Goal: Use online tool/utility: Utilize a website feature to perform a specific function

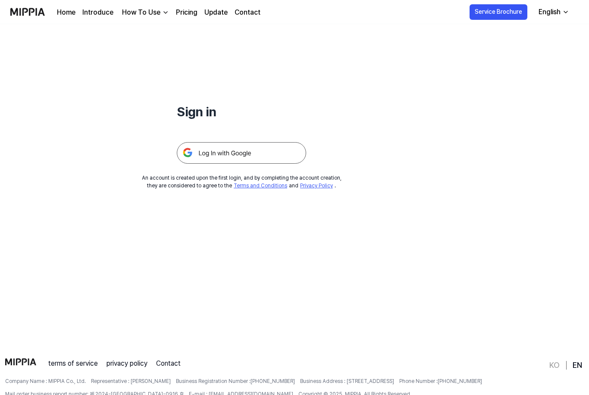
click at [249, 154] on img at bounding box center [241, 153] width 129 height 22
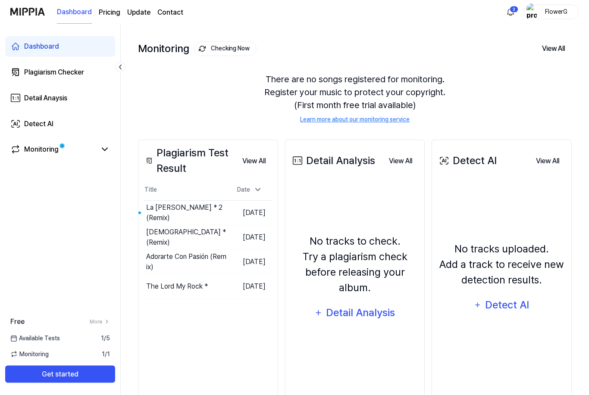
scroll to position [37, 0]
click at [200, 213] on button "Go to Results" at bounding box center [204, 213] width 46 height 14
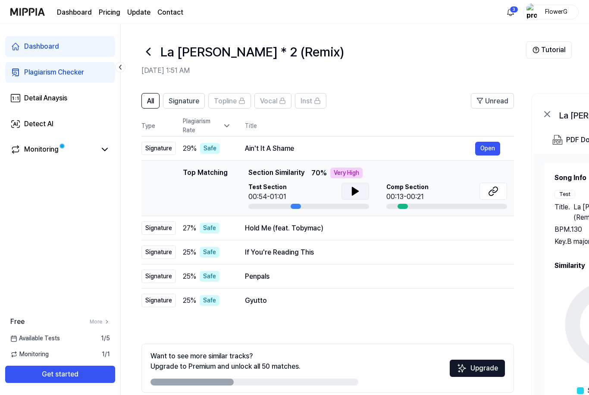
click at [352, 192] on icon at bounding box center [355, 191] width 6 height 8
click at [352, 192] on html "Dashboard Pricing Update Contact 3 FlowerG Dashboard Plagiarism Checker Detail …" at bounding box center [294, 197] width 589 height 395
click at [353, 192] on icon at bounding box center [354, 191] width 2 height 7
click at [496, 190] on icon at bounding box center [493, 191] width 10 height 10
click at [256, 230] on div "Hold Me (feat. Tobymac)" at bounding box center [360, 228] width 230 height 10
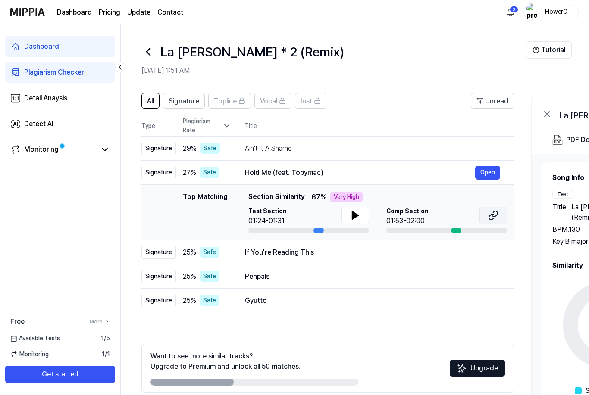
click at [493, 219] on icon at bounding box center [493, 215] width 10 height 10
click at [353, 214] on icon at bounding box center [355, 216] width 6 height 8
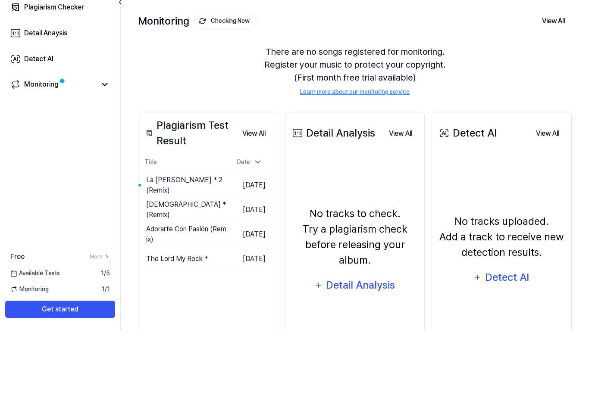
scroll to position [65, 0]
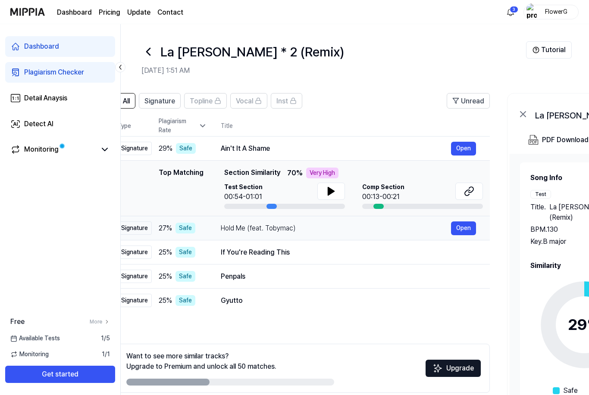
scroll to position [0, 24]
click at [234, 232] on div "Hold Me (feat. Tobymac)" at bounding box center [336, 228] width 230 height 10
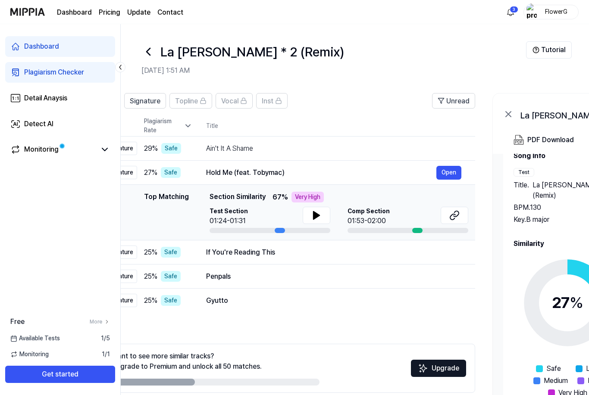
scroll to position [0, 37]
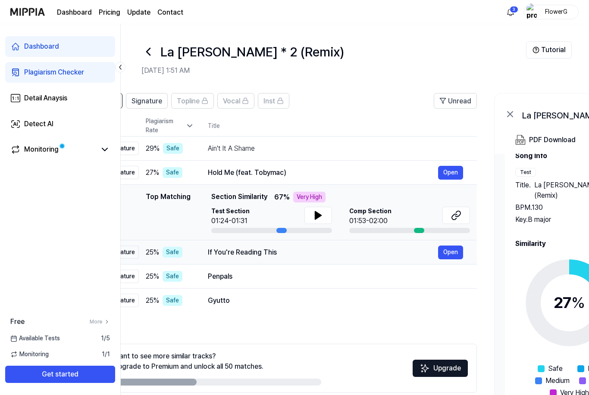
click at [239, 258] on div "If You're Reading This Open" at bounding box center [335, 253] width 255 height 14
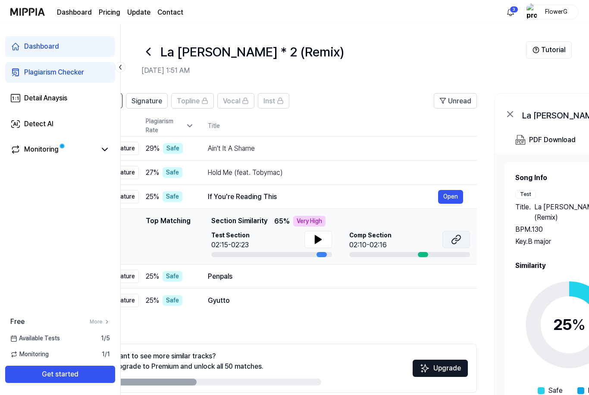
click at [458, 242] on icon at bounding box center [456, 239] width 10 height 10
click at [223, 277] on div "Penpals" at bounding box center [323, 277] width 230 height 10
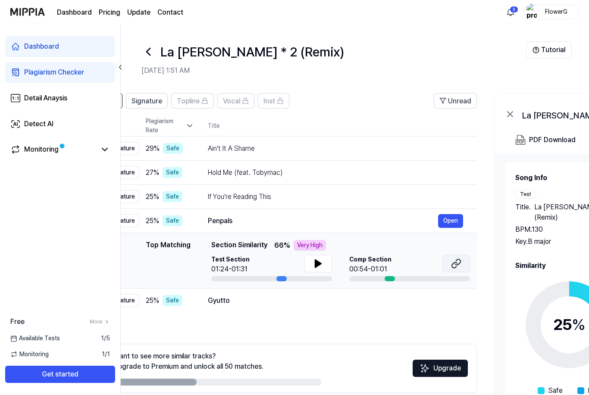
click at [460, 265] on icon at bounding box center [456, 264] width 10 height 10
click at [227, 306] on div "Gyutto" at bounding box center [323, 301] width 230 height 10
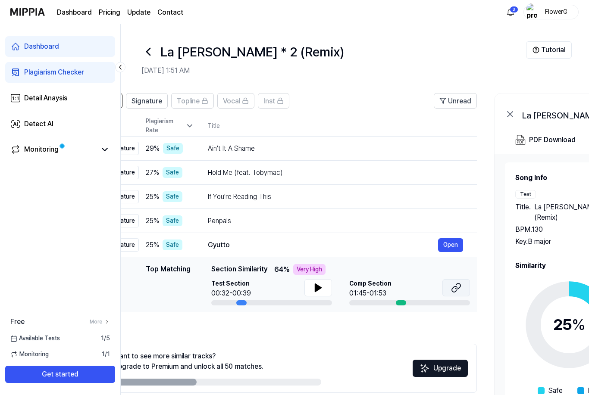
click at [453, 290] on icon at bounding box center [456, 288] width 10 height 10
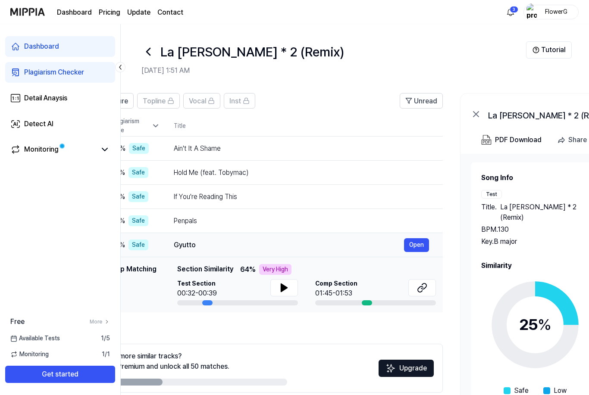
scroll to position [0, 70]
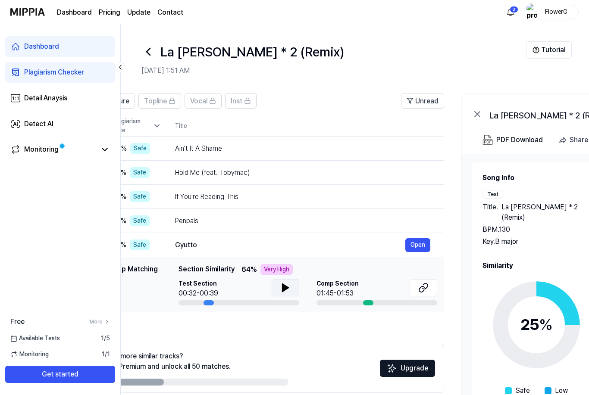
click at [285, 291] on icon at bounding box center [285, 288] width 10 height 10
click at [287, 291] on icon at bounding box center [287, 287] width 2 height 7
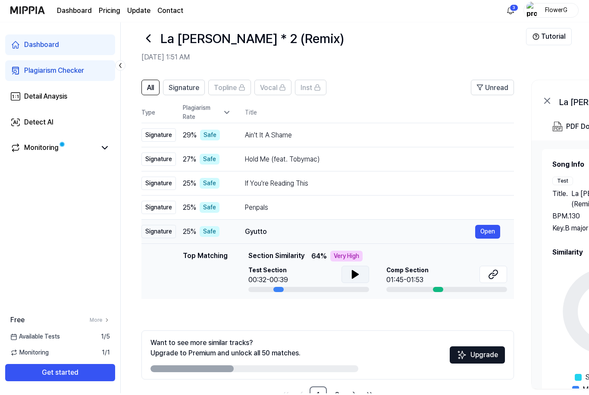
scroll to position [0, 0]
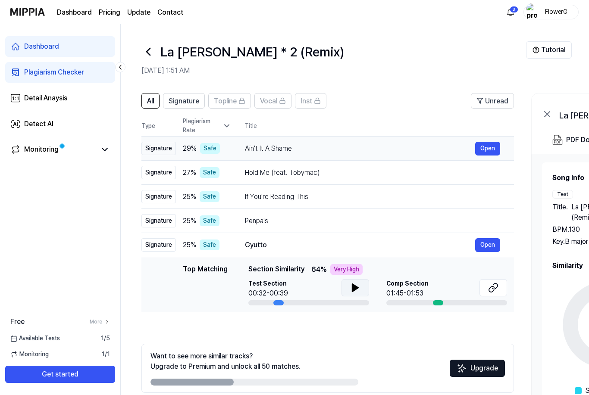
click at [295, 150] on div "Ain't It A Shame" at bounding box center [360, 149] width 230 height 10
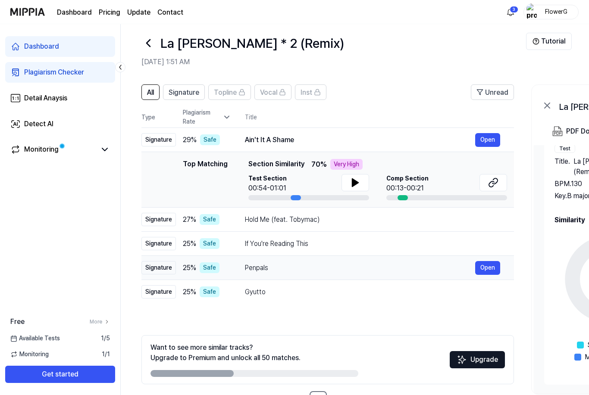
scroll to position [10, 0]
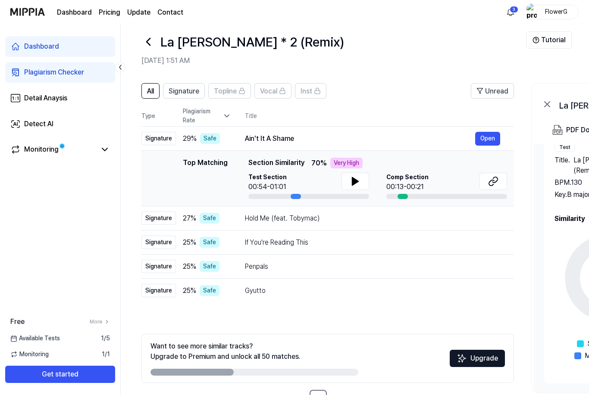
click at [38, 73] on div "Plagiarism Checker" at bounding box center [54, 72] width 60 height 10
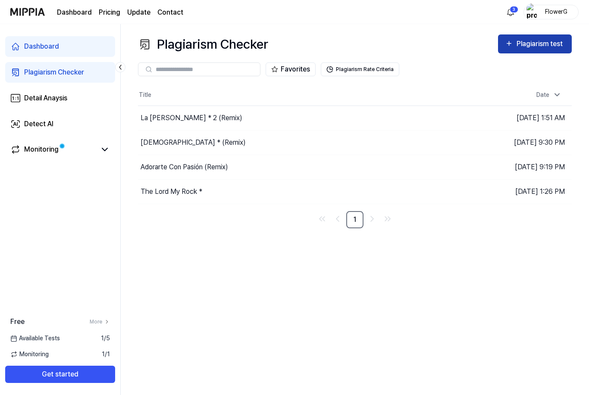
click at [506, 38] on icon "button" at bounding box center [509, 43] width 8 height 10
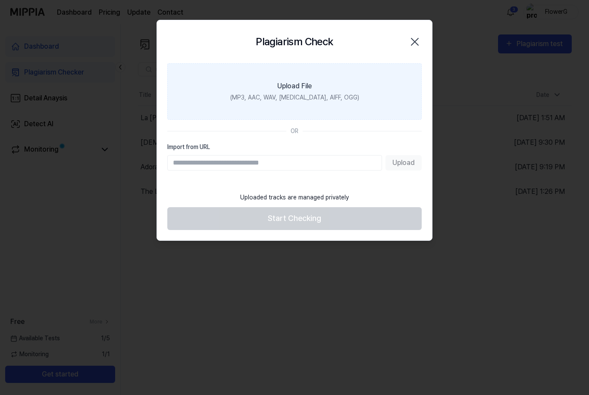
click at [289, 87] on div "Upload File" at bounding box center [294, 86] width 34 height 10
click at [0, 0] on input "Upload File (MP3, AAC, WAV, [MEDICAL_DATA], AIFF, OGG)" at bounding box center [0, 0] width 0 height 0
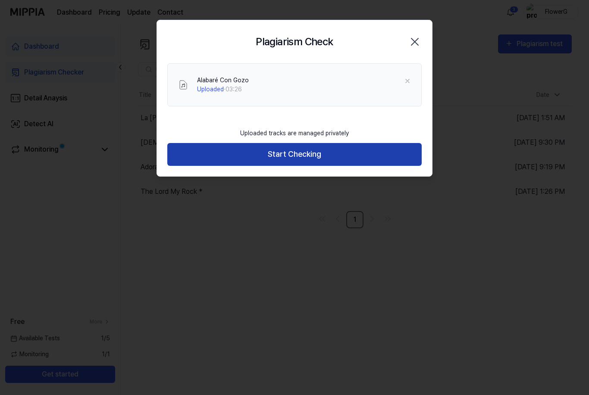
click at [286, 158] on button "Start Checking" at bounding box center [294, 154] width 254 height 23
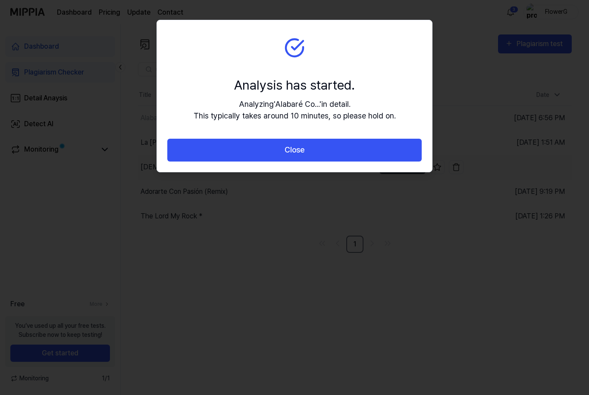
click at [332, 150] on button "Close" at bounding box center [294, 150] width 254 height 23
